Goal: Transaction & Acquisition: Purchase product/service

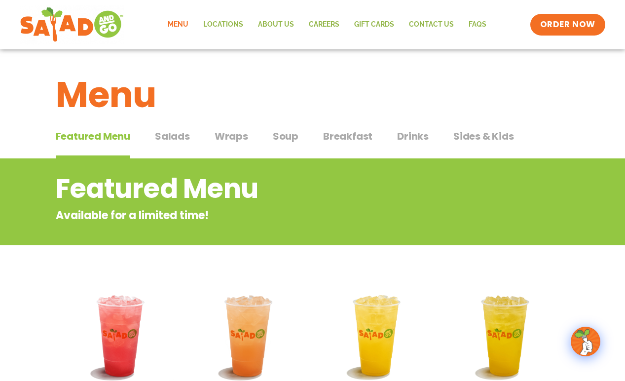
click at [204, 137] on div "Featured Menu Featured Menu Salads Salads Wraps Wraps Soup Soup Breakfast Break…" at bounding box center [313, 142] width 514 height 34
click at [224, 139] on span "Wraps" at bounding box center [232, 136] width 34 height 15
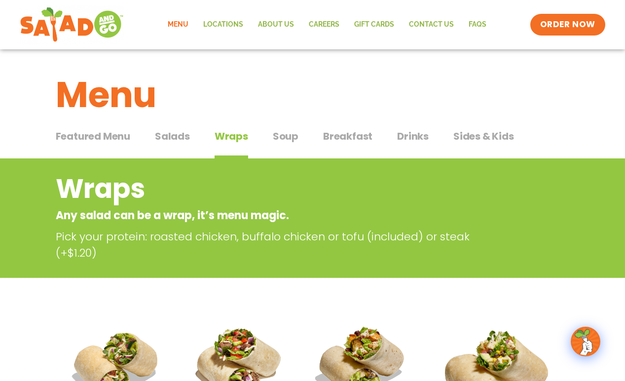
click at [179, 140] on span "Salads" at bounding box center [172, 136] width 35 height 15
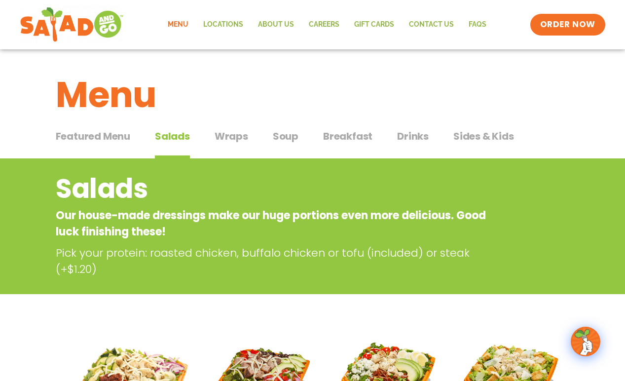
click at [131, 137] on div "Featured Menu Featured Menu Salads Salads Wraps Wraps Soup Soup Breakfast Break…" at bounding box center [313, 142] width 514 height 34
click at [113, 141] on span "Featured Menu" at bounding box center [93, 136] width 75 height 15
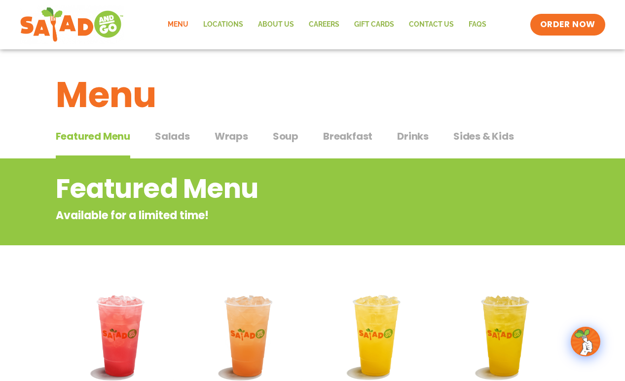
click at [233, 146] on button "Wraps Wraps" at bounding box center [232, 144] width 34 height 30
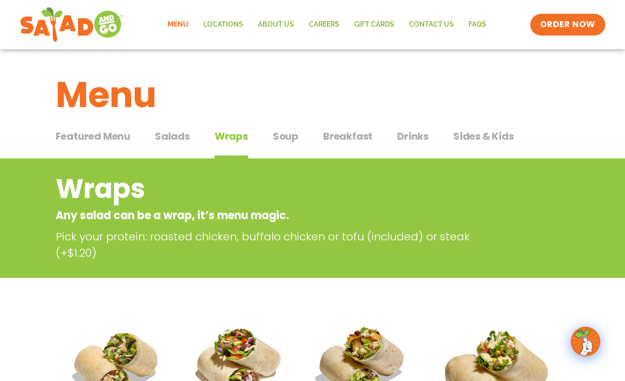
click at [574, 36] on div "Menu Locations About Us Careers GIFT CARDS Contact Us FAQs Menu Menu Locations …" at bounding box center [313, 24] width 586 height 39
click at [571, 29] on span "ORDER NOW" at bounding box center [567, 24] width 61 height 13
